Goal: Information Seeking & Learning: Learn about a topic

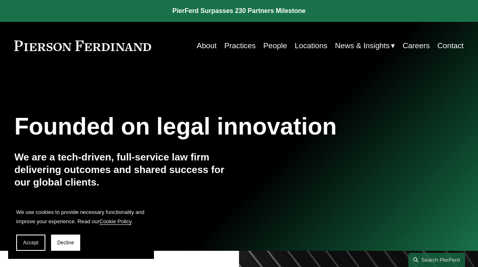
click at [34, 243] on span "Accept" at bounding box center [30, 243] width 15 height 6
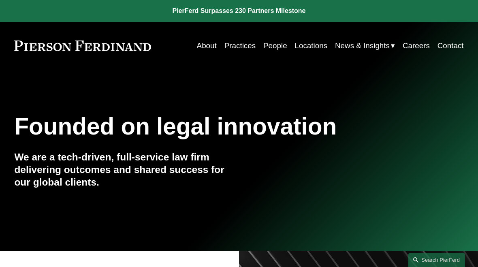
click at [273, 51] on link "People" at bounding box center [275, 45] width 24 height 15
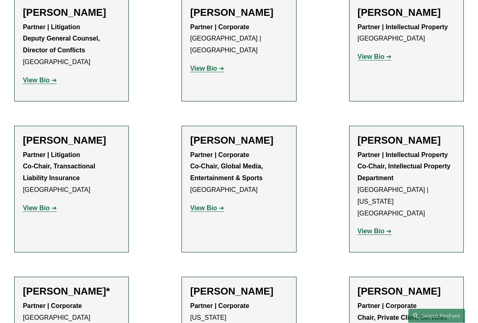
scroll to position [8813, 0]
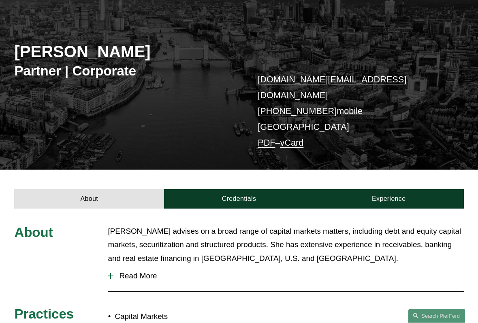
scroll to position [80, 0]
click at [235, 189] on link "Credentials" at bounding box center [239, 198] width 150 height 19
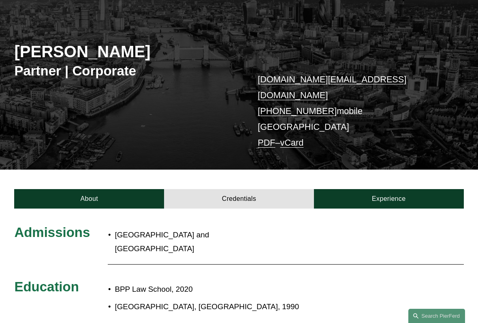
click at [404, 189] on link "Experience" at bounding box center [389, 198] width 150 height 19
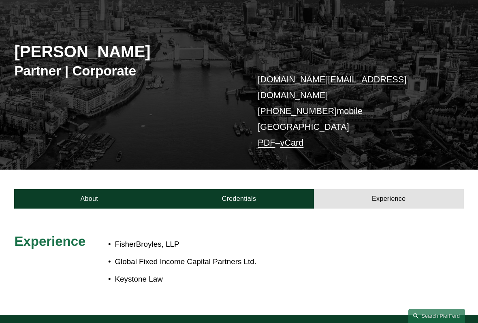
click at [105, 169] on div "About Credentials Experience" at bounding box center [239, 188] width 478 height 39
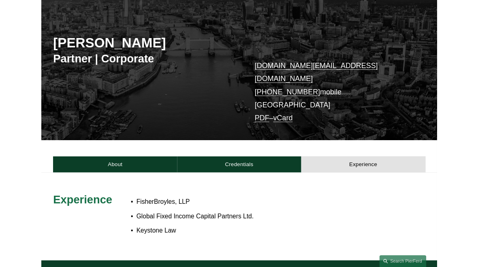
scroll to position [0, 0]
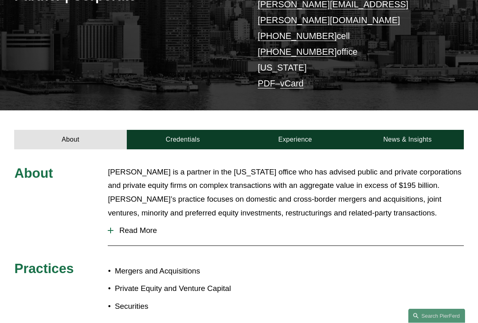
scroll to position [155, 0]
click at [190, 130] on link "Credentials" at bounding box center [183, 139] width 112 height 19
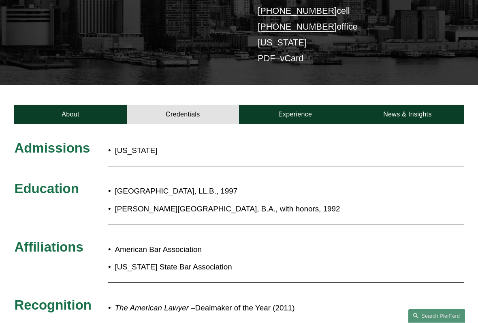
scroll to position [173, 0]
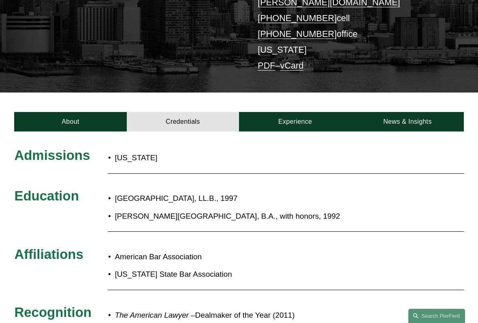
click at [296, 112] on link "Experience" at bounding box center [295, 121] width 112 height 19
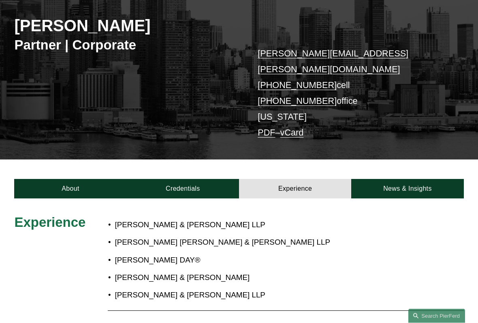
scroll to position [133, 0]
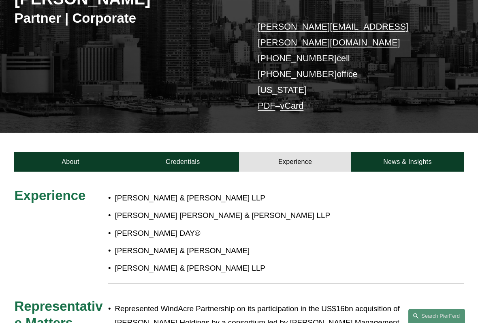
click at [432, 152] on link "News & Insights" at bounding box center [407, 161] width 112 height 19
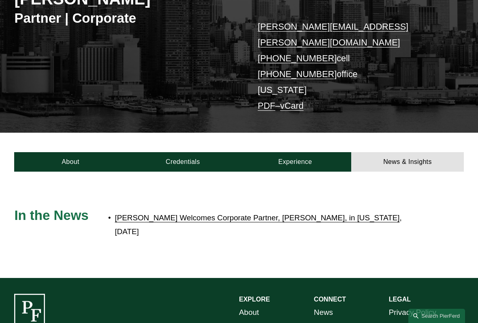
click at [139, 213] on link "Pierson Ferdinand Welcomes Corporate Partner, Jeff Symons, in New York" at bounding box center [257, 217] width 285 height 9
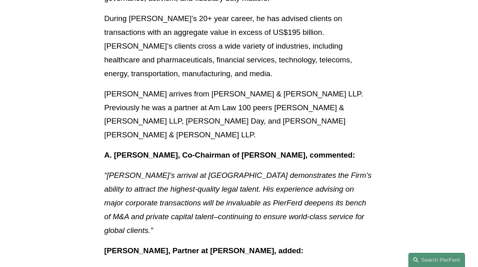
scroll to position [364, 0]
